Goal: Find specific page/section: Find specific page/section

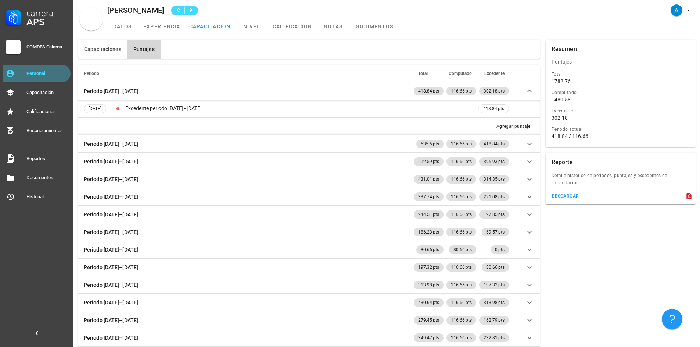
click at [54, 71] on div "Personal" at bounding box center [46, 74] width 41 height 6
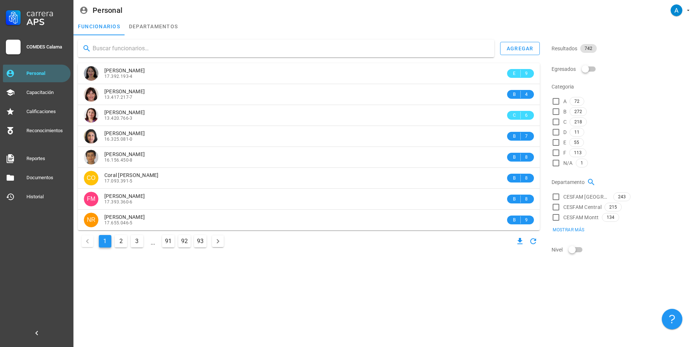
click at [104, 49] on input "text" at bounding box center [291, 49] width 396 height 12
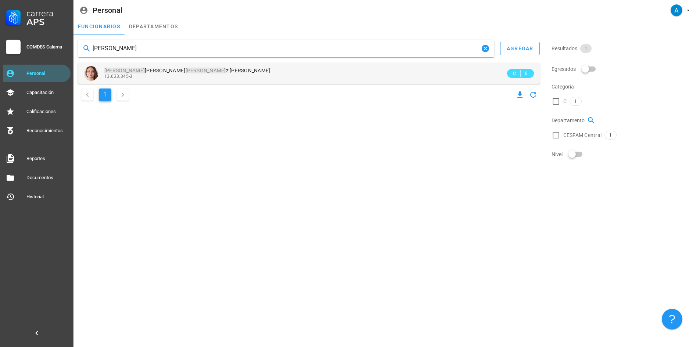
type input "[PERSON_NAME]"
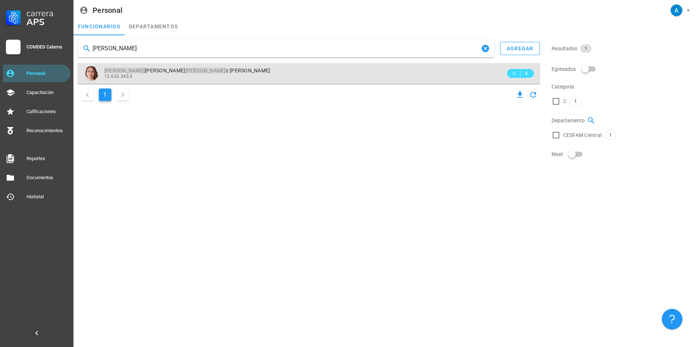
click at [139, 71] on span "[PERSON_NAME]" at bounding box center [187, 71] width 166 height 6
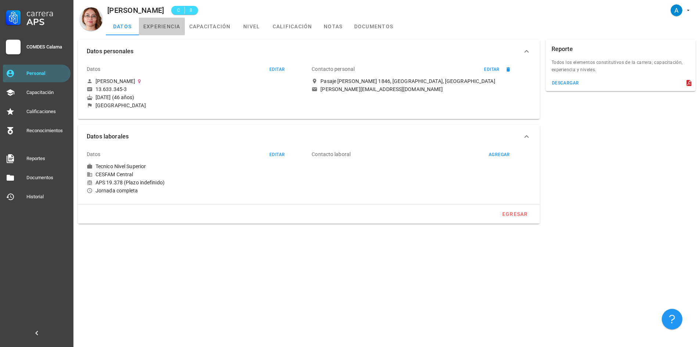
click at [170, 25] on link "experiencia" at bounding box center [162, 27] width 46 height 18
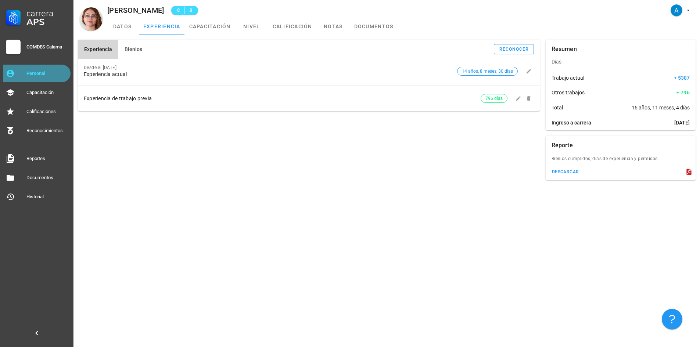
click at [38, 79] on link "Personal" at bounding box center [37, 74] width 68 height 18
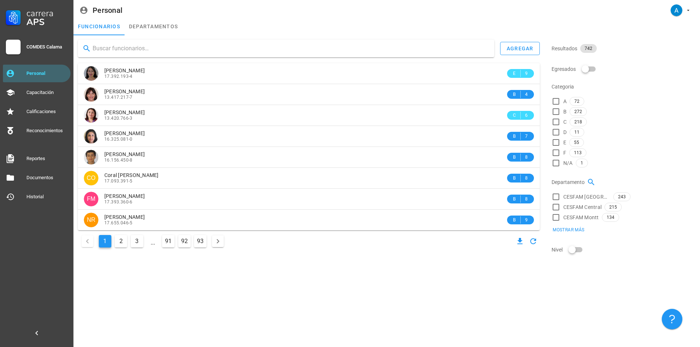
click at [122, 50] on input "text" at bounding box center [291, 49] width 396 height 12
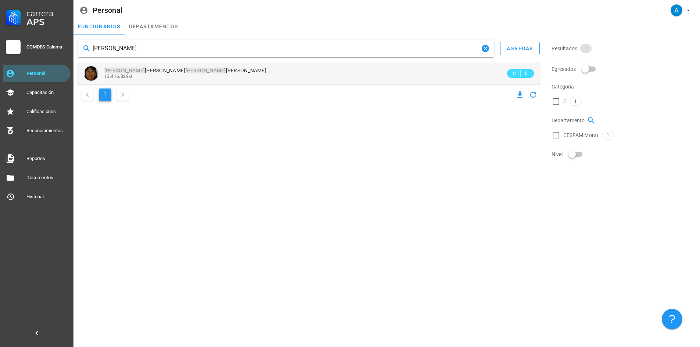
type input "[PERSON_NAME]"
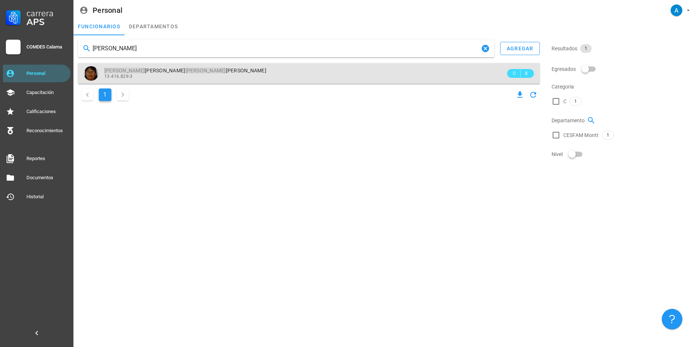
click at [159, 74] on span "[PERSON_NAME] [PERSON_NAME]" at bounding box center [185, 71] width 162 height 6
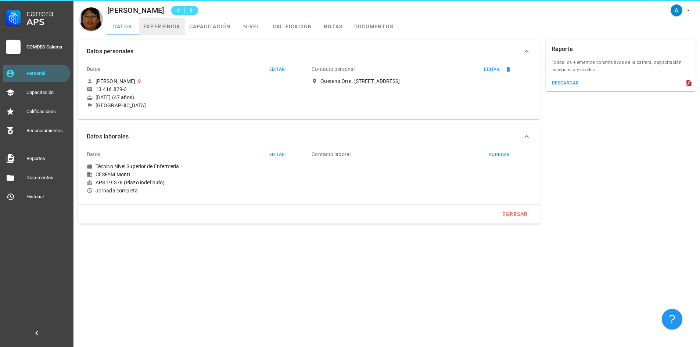
click at [157, 25] on link "experiencia" at bounding box center [162, 27] width 46 height 18
